Goal: Complete application form: Complete application form

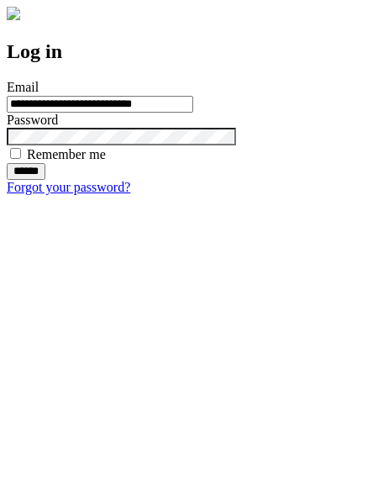
type input "**********"
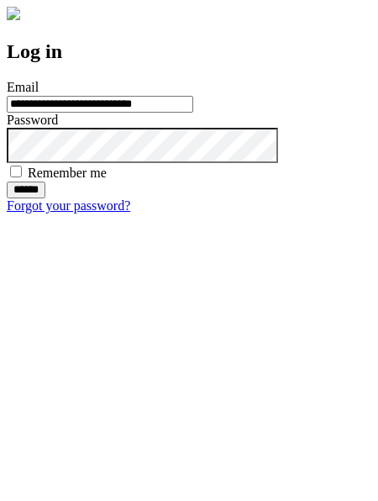
click at [45, 198] on input "******" at bounding box center [26, 190] width 39 height 17
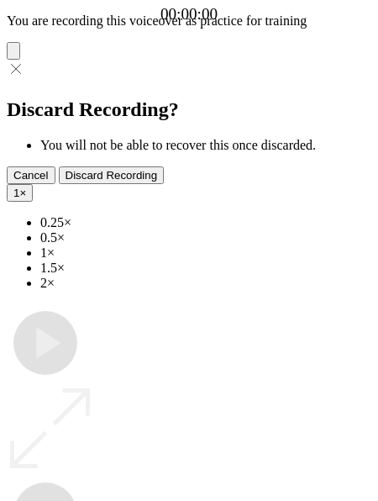
type input "**********"
